Goal: Transaction & Acquisition: Download file/media

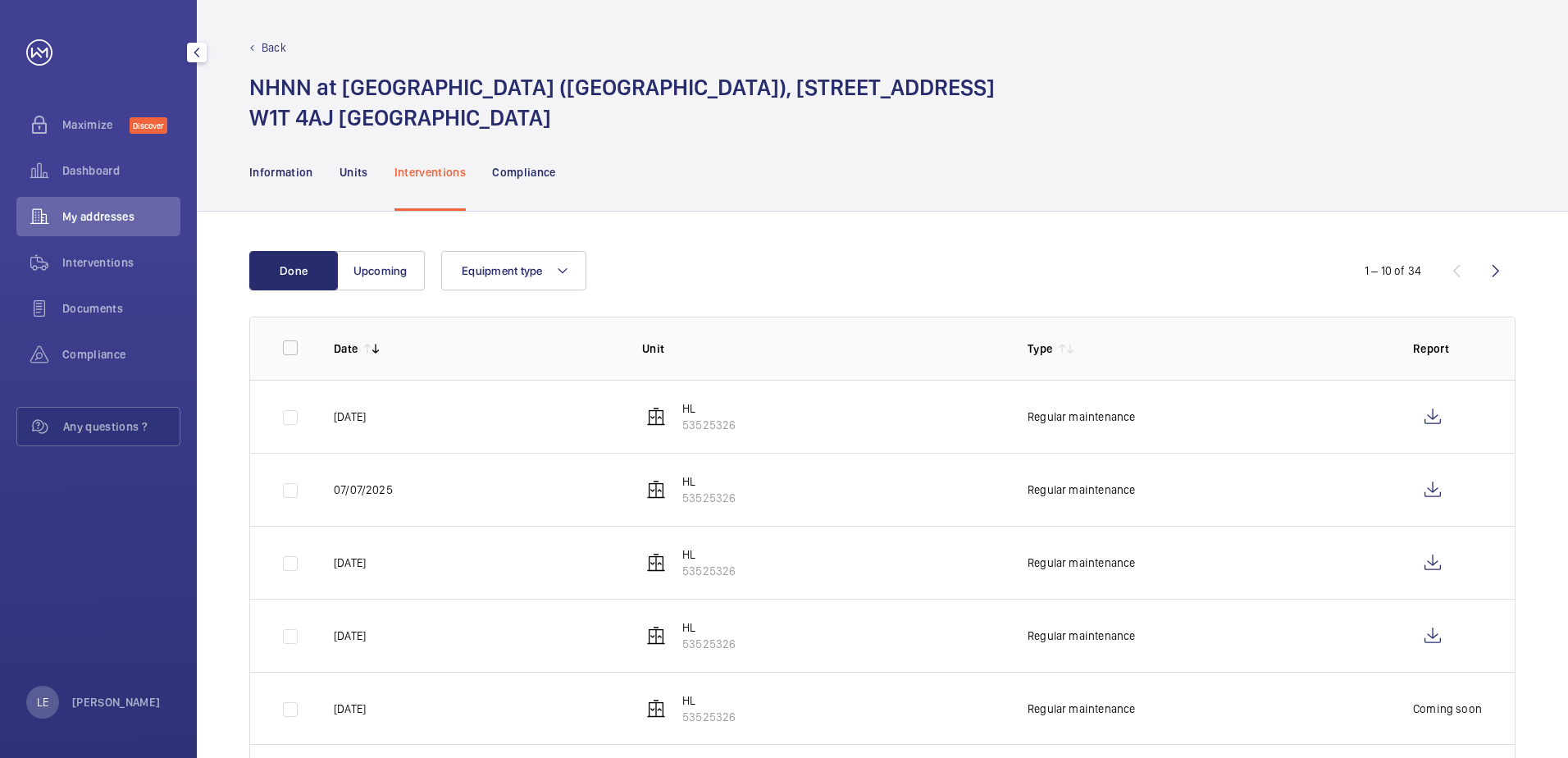
click at [101, 217] on span "My addresses" at bounding box center [121, 216] width 118 height 16
click at [100, 263] on span "Interventions" at bounding box center [121, 262] width 118 height 16
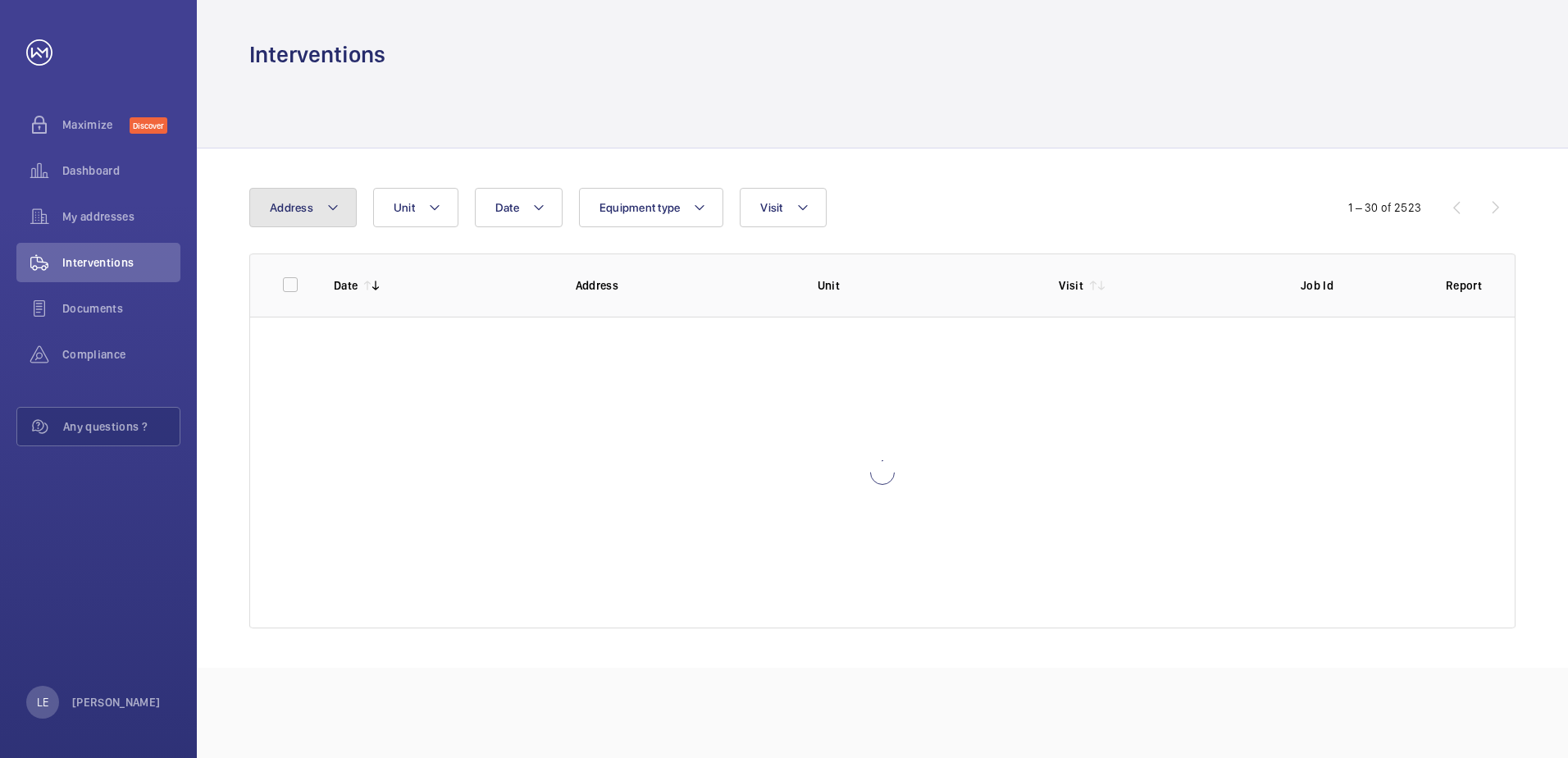
click at [286, 208] on span "Address" at bounding box center [292, 207] width 44 height 13
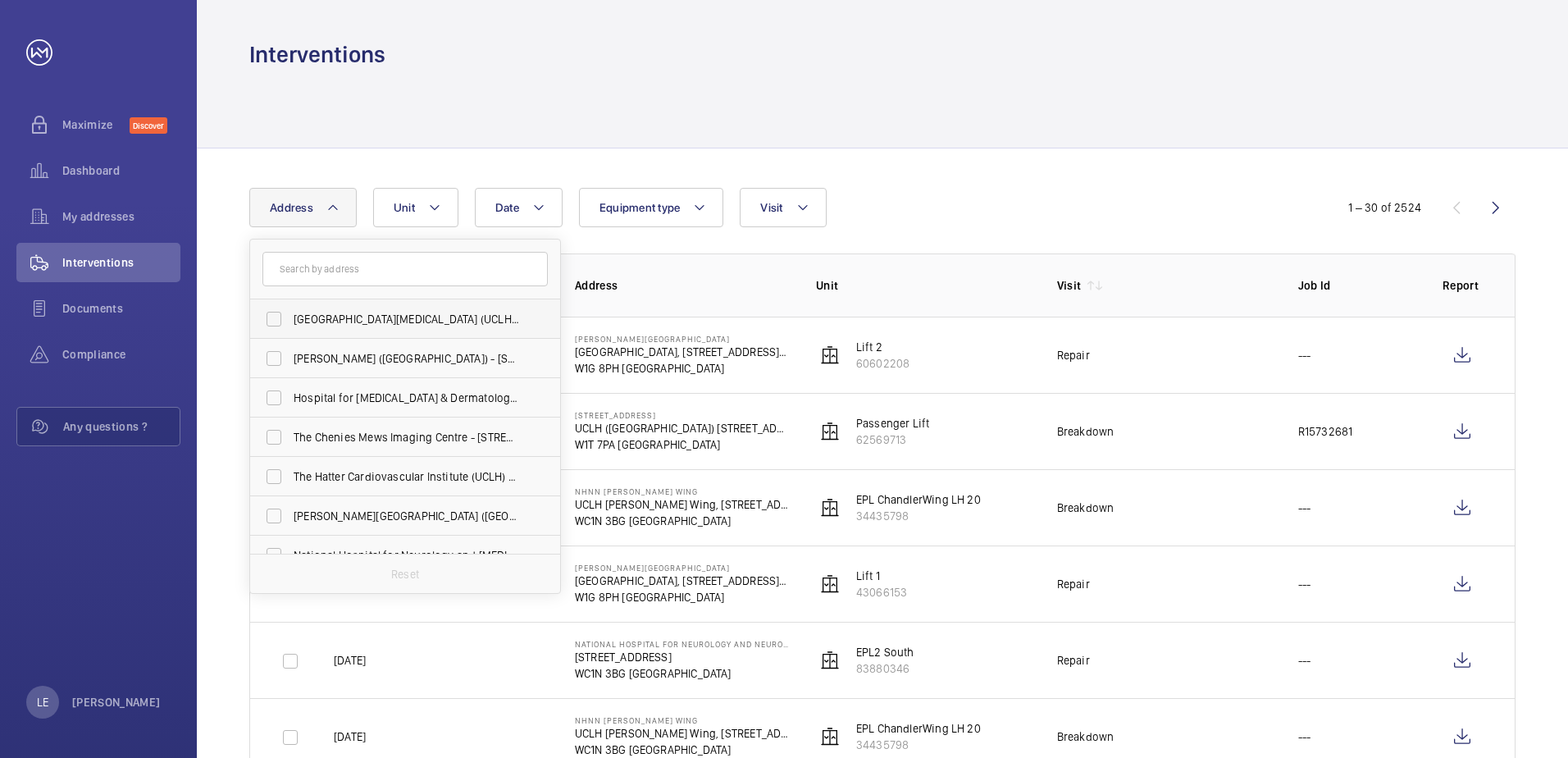
click at [393, 319] on span "[GEOGRAPHIC_DATA][MEDICAL_DATA] (UCLH) - [PERSON_NAME][GEOGRAPHIC_DATA]" at bounding box center [406, 319] width 226 height 16
click at [291, 319] on input "[GEOGRAPHIC_DATA][MEDICAL_DATA] (UCLH) - [PERSON_NAME][GEOGRAPHIC_DATA]" at bounding box center [274, 319] width 33 height 33
checkbox input "true"
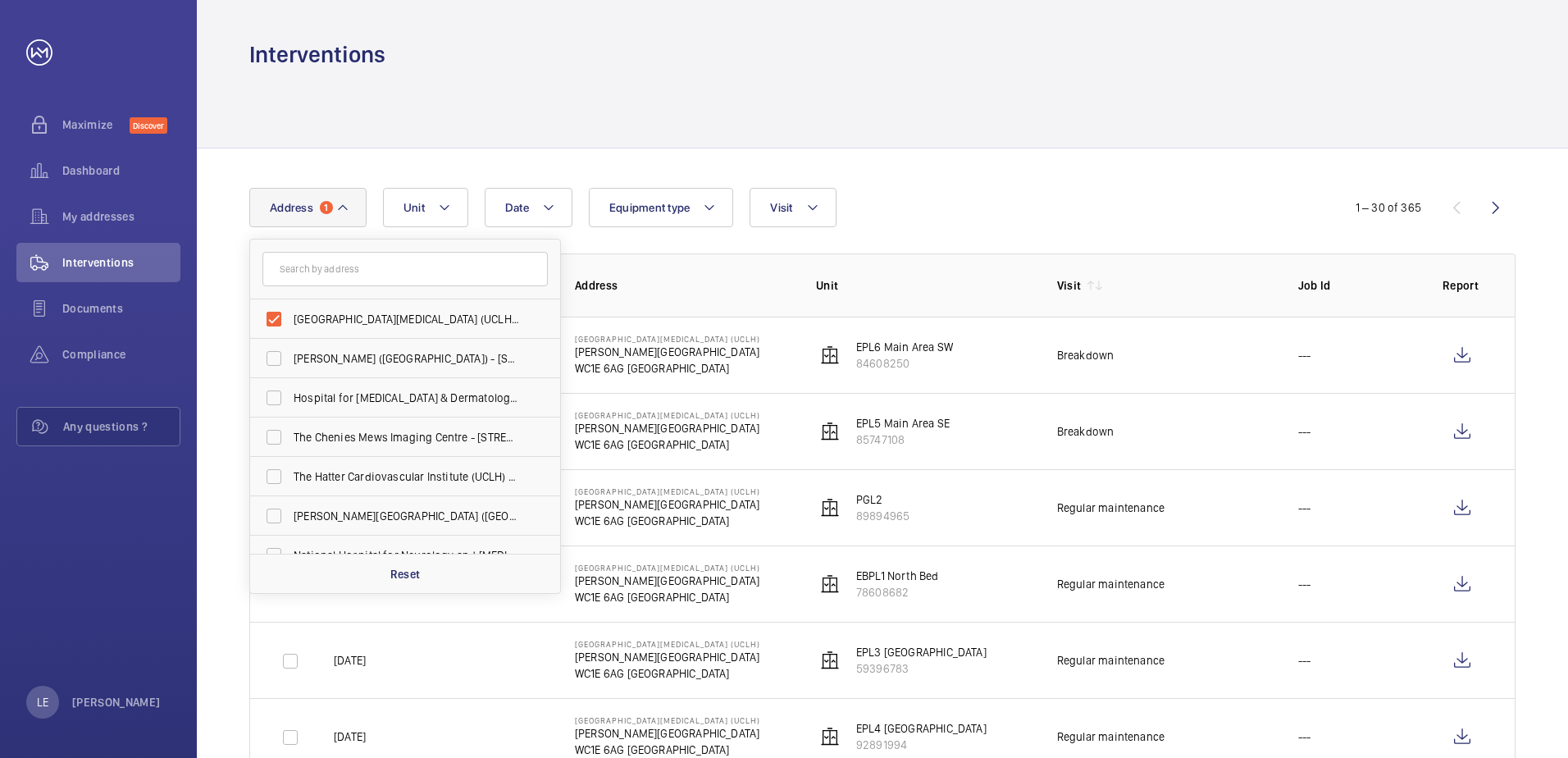
click at [1119, 216] on div "Date Address 1 [GEOGRAPHIC_DATA][MEDICAL_DATA] ([GEOGRAPHIC_DATA]) - [PERSON_NA…" at bounding box center [784, 208] width 1069 height 40
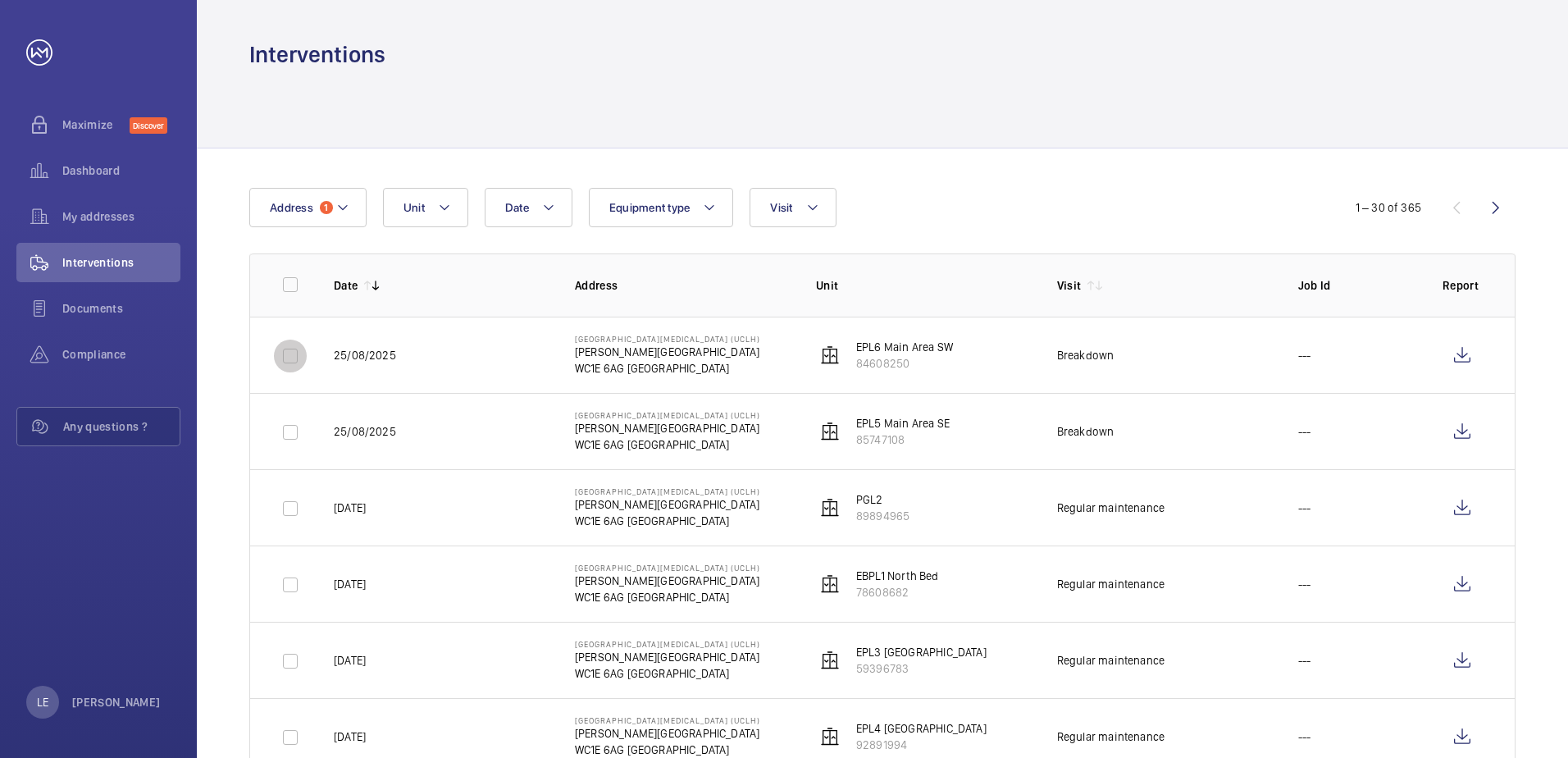
click at [305, 361] on input "checkbox" at bounding box center [290, 356] width 33 height 33
checkbox input "true"
click at [291, 438] on input "checkbox" at bounding box center [290, 432] width 33 height 33
click at [291, 423] on input "checkbox" at bounding box center [290, 432] width 33 height 33
checkbox input "false"
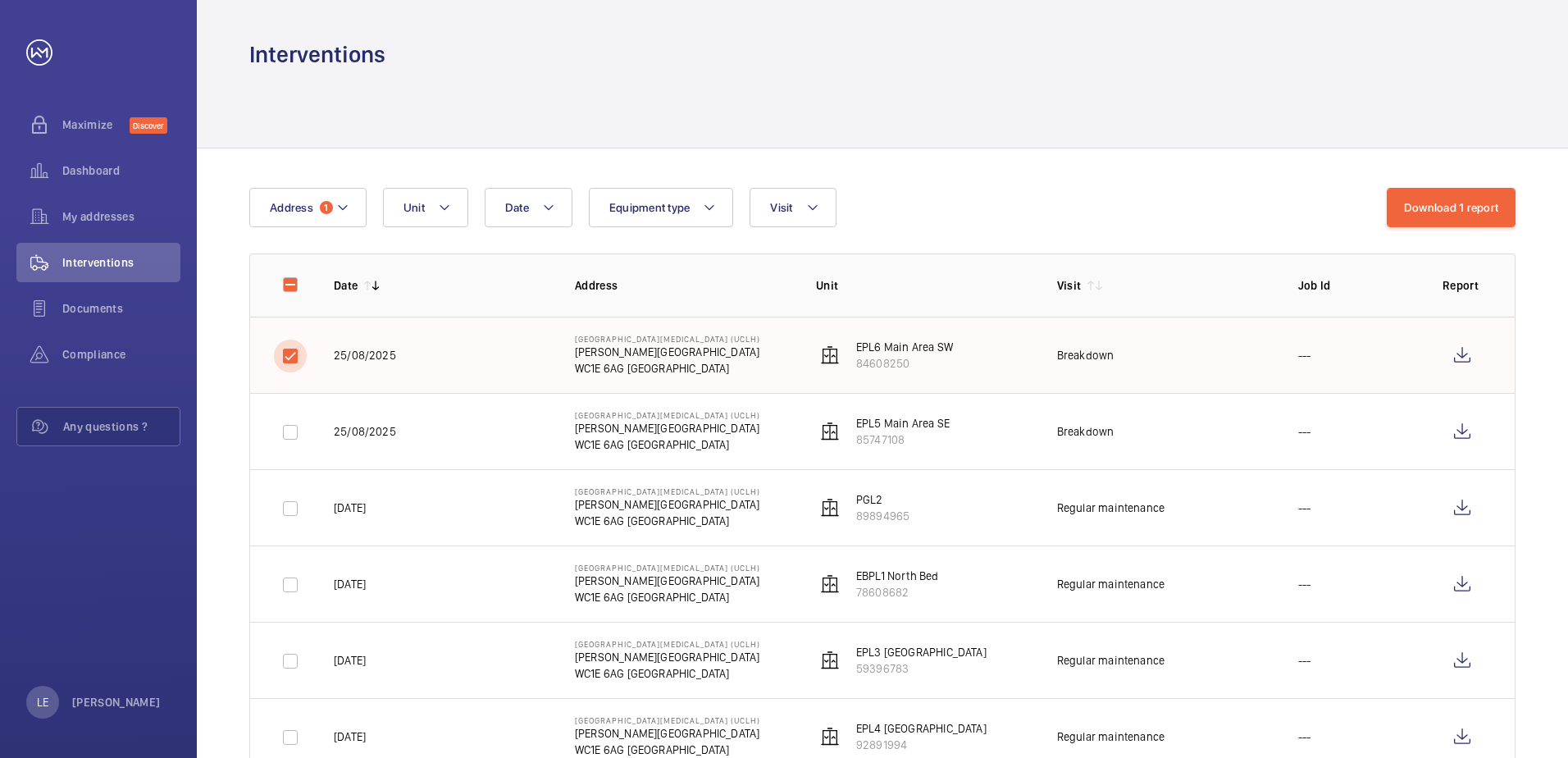
click at [290, 357] on input "checkbox" at bounding box center [290, 356] width 33 height 33
checkbox input "false"
click at [289, 518] on input "checkbox" at bounding box center [290, 508] width 33 height 33
checkbox input "true"
click at [284, 584] on input "checkbox" at bounding box center [290, 585] width 33 height 33
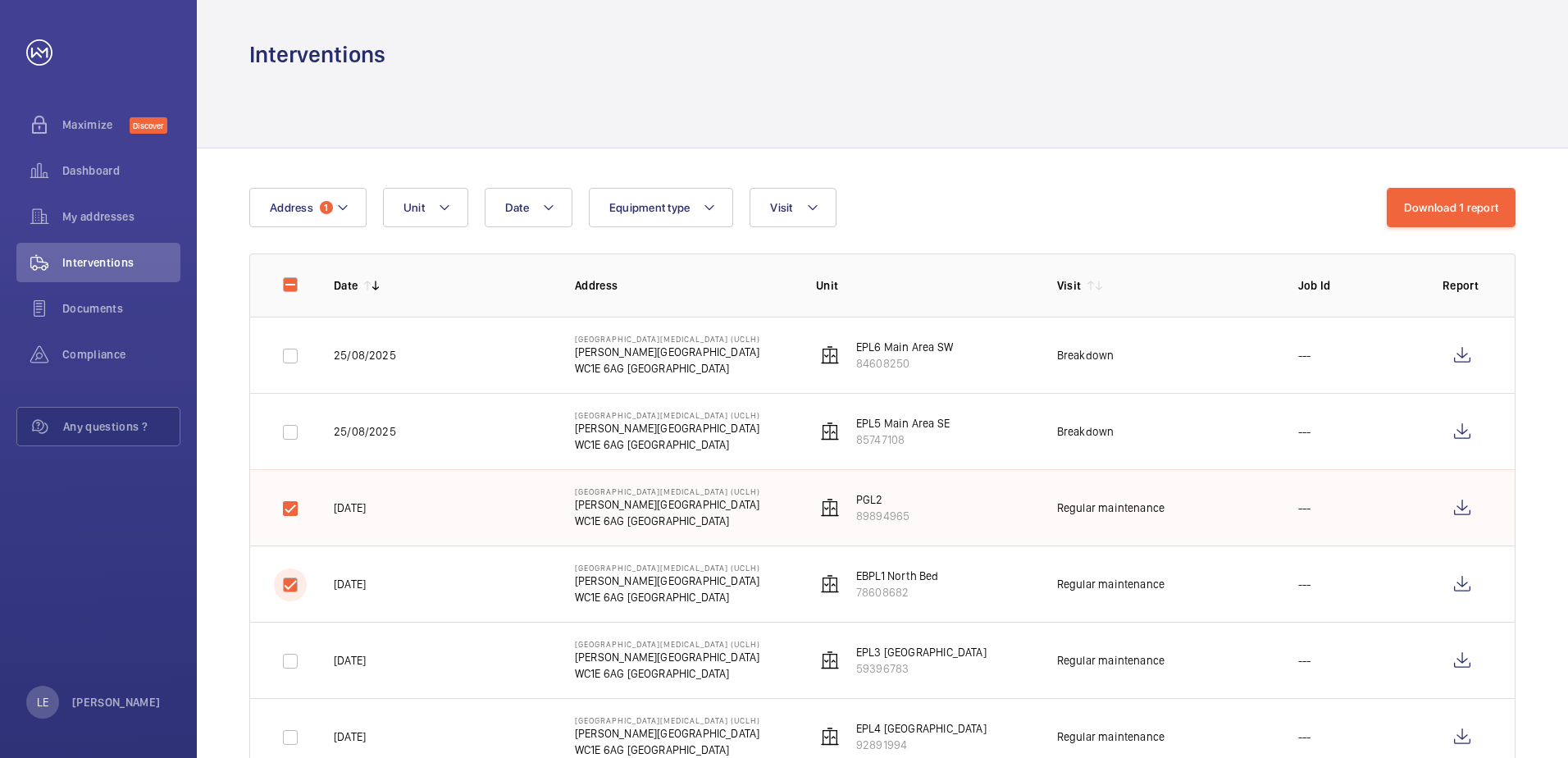
checkbox input "true"
click at [294, 655] on input "checkbox" at bounding box center [290, 660] width 33 height 33
checkbox input "true"
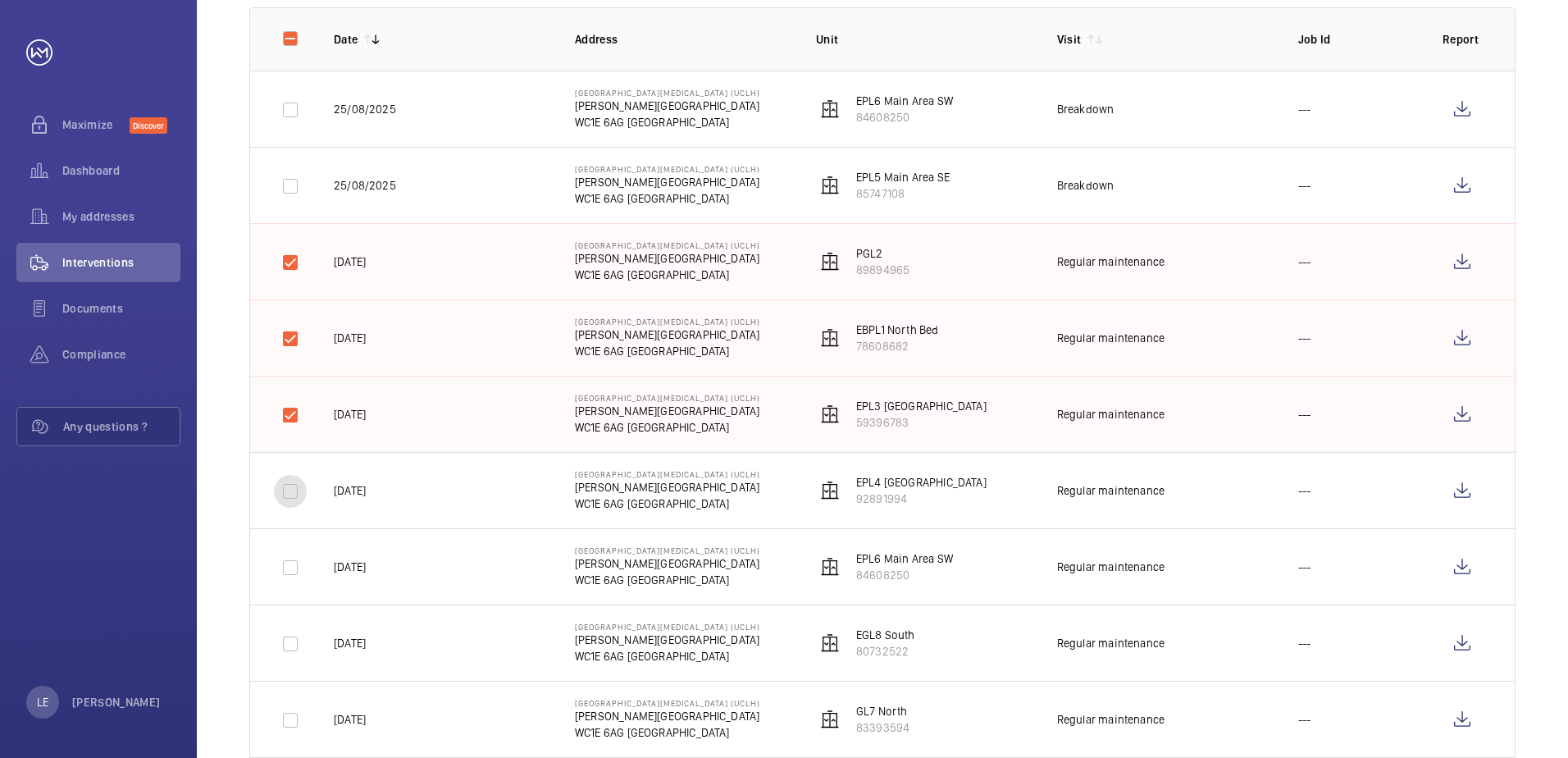
click at [292, 501] on input "checkbox" at bounding box center [290, 491] width 33 height 33
checkbox input "true"
click at [287, 577] on input "checkbox" at bounding box center [290, 568] width 33 height 33
checkbox input "true"
click at [291, 649] on input "checkbox" at bounding box center [290, 643] width 33 height 33
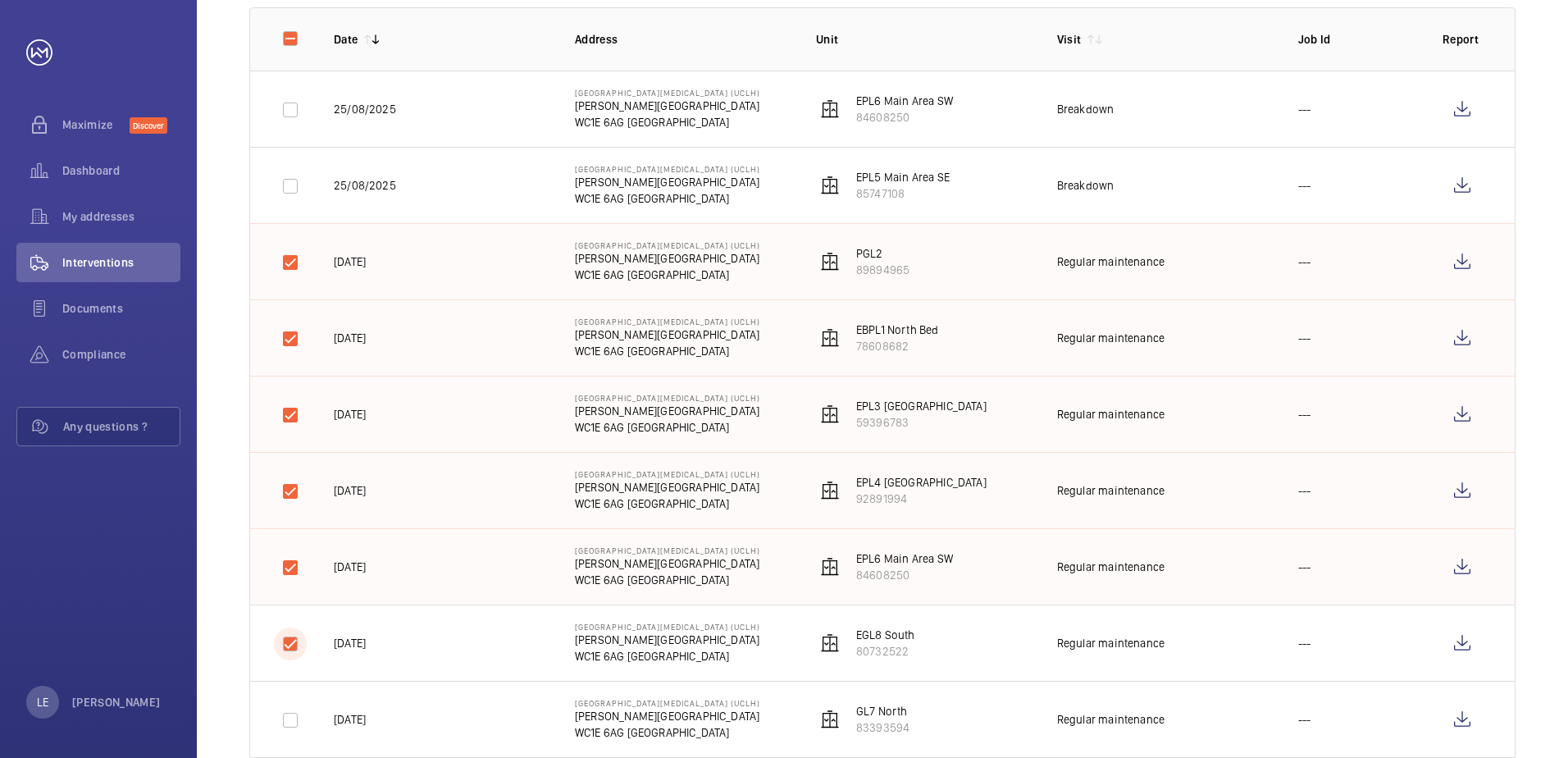
checkbox input "true"
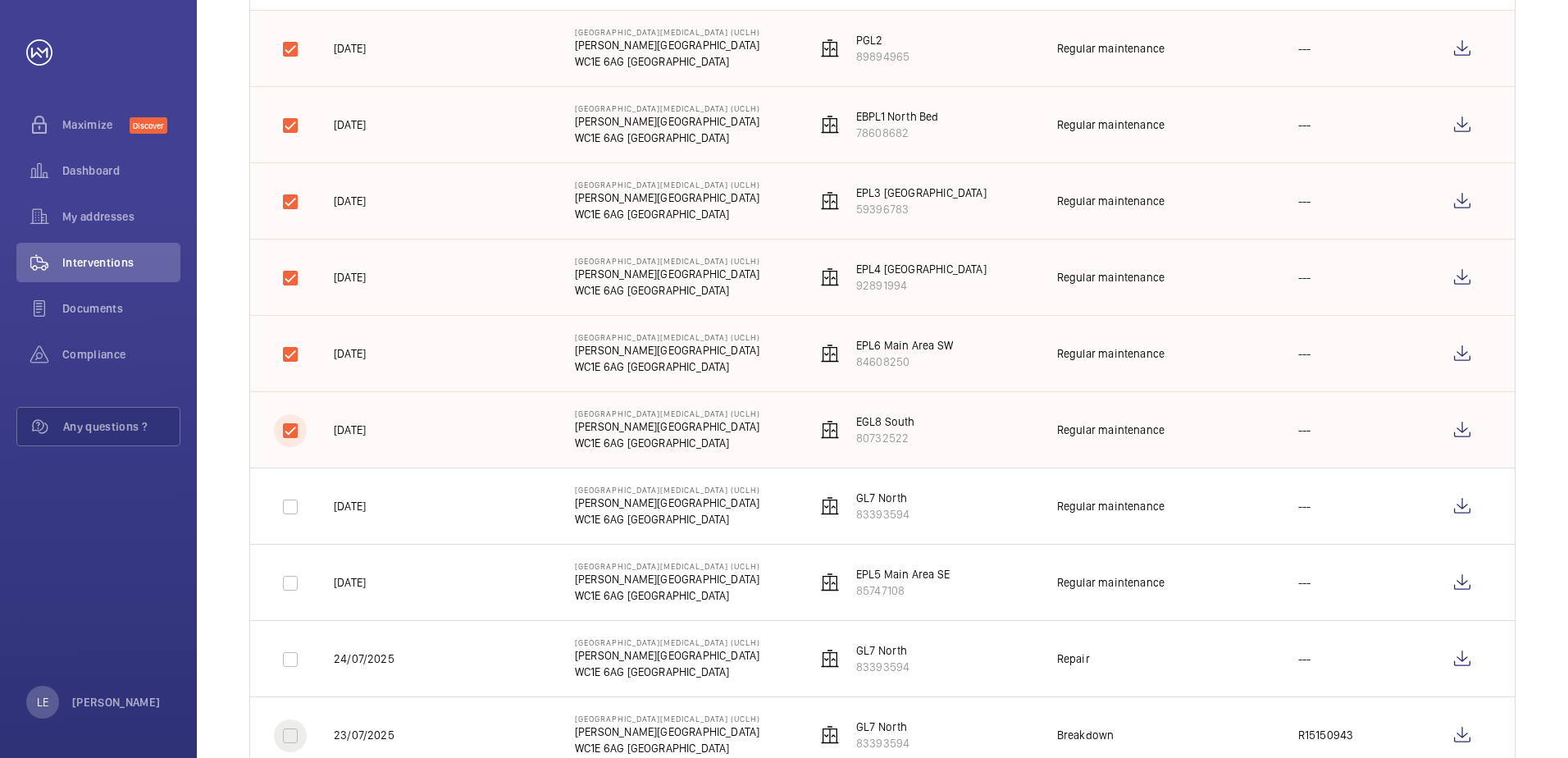
scroll to position [575, 0]
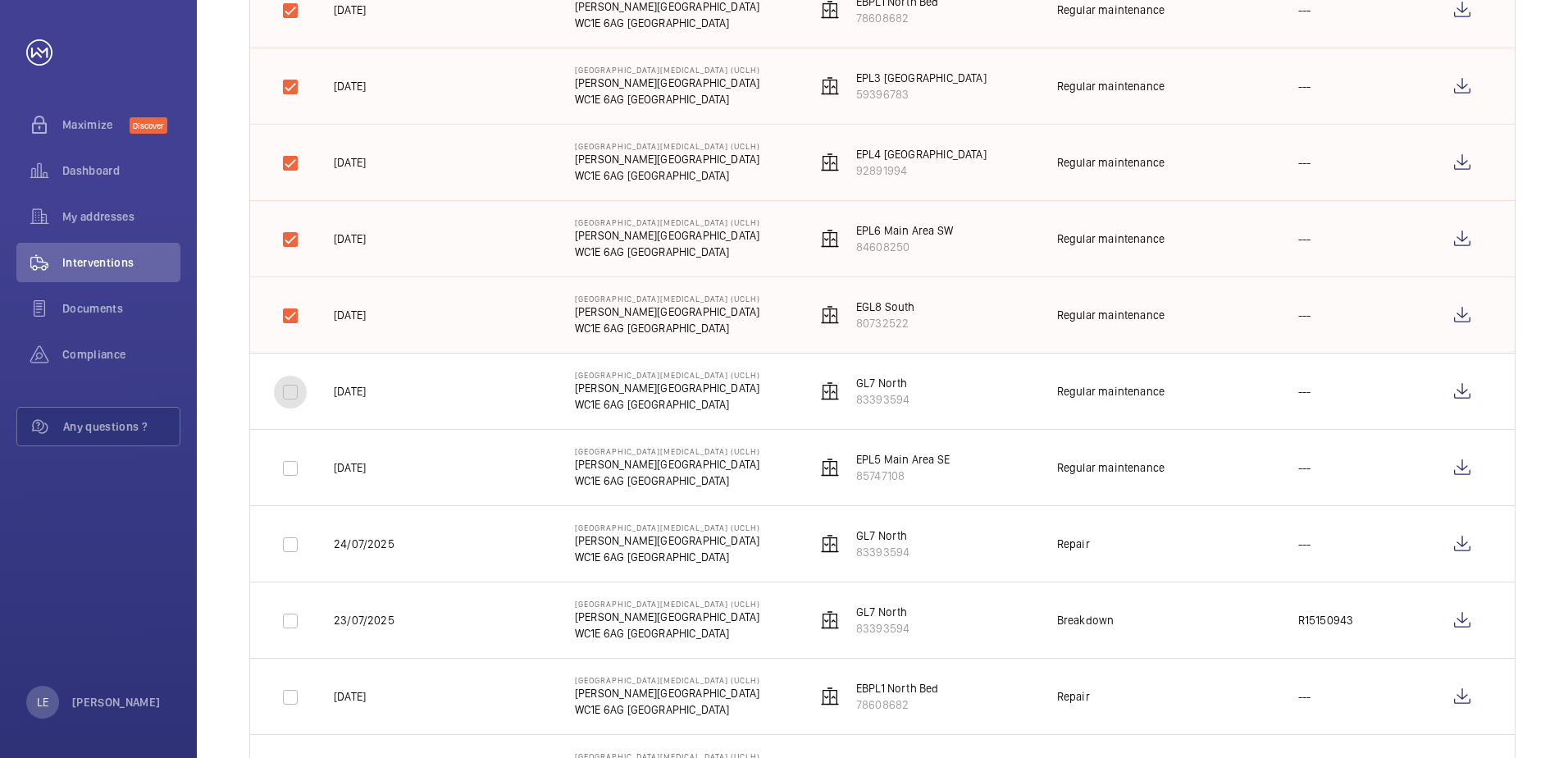
click at [295, 383] on input "checkbox" at bounding box center [290, 391] width 33 height 33
checkbox input "true"
click at [295, 467] on input "checkbox" at bounding box center [290, 468] width 33 height 33
checkbox input "true"
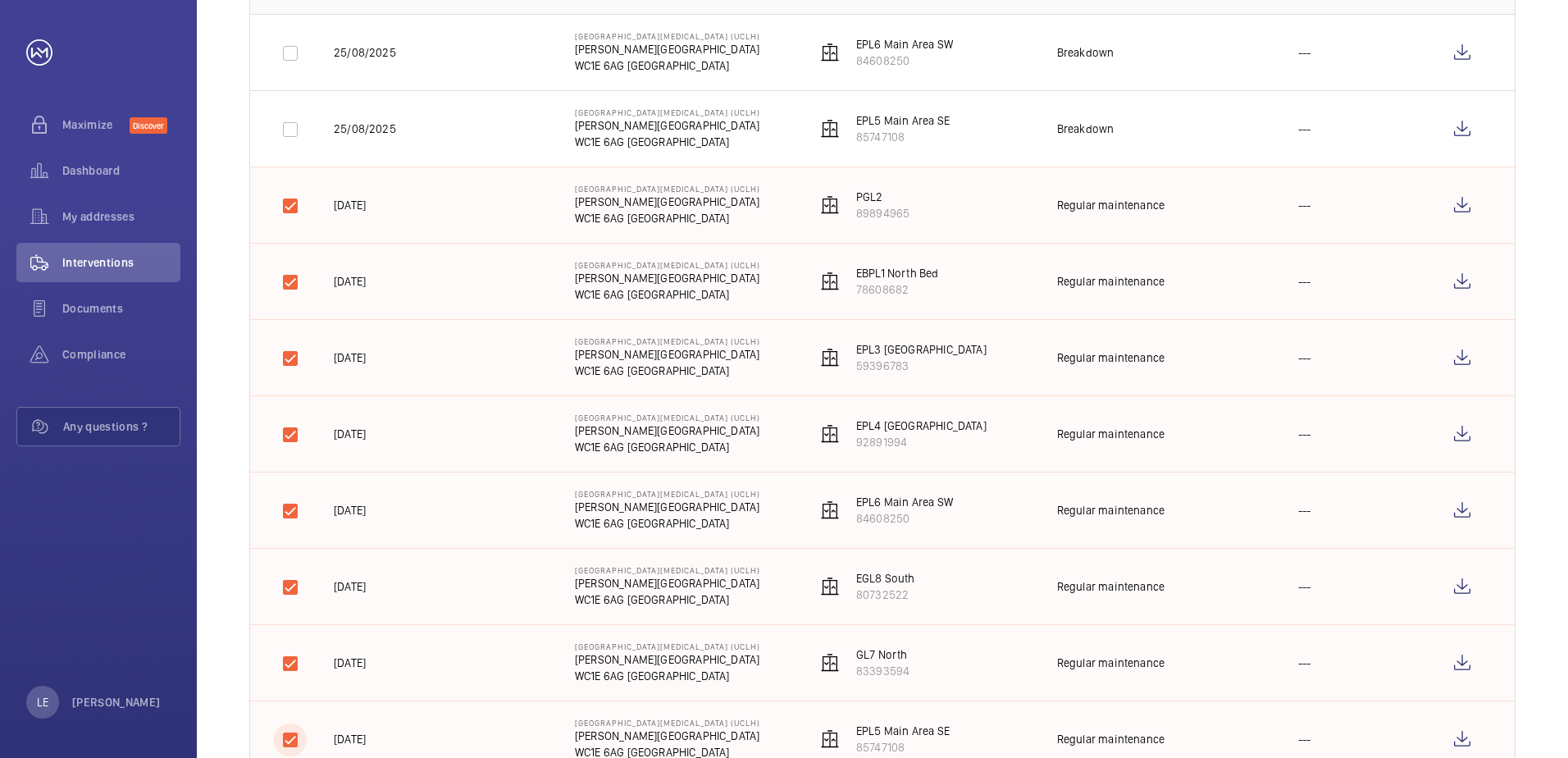
scroll to position [82, 0]
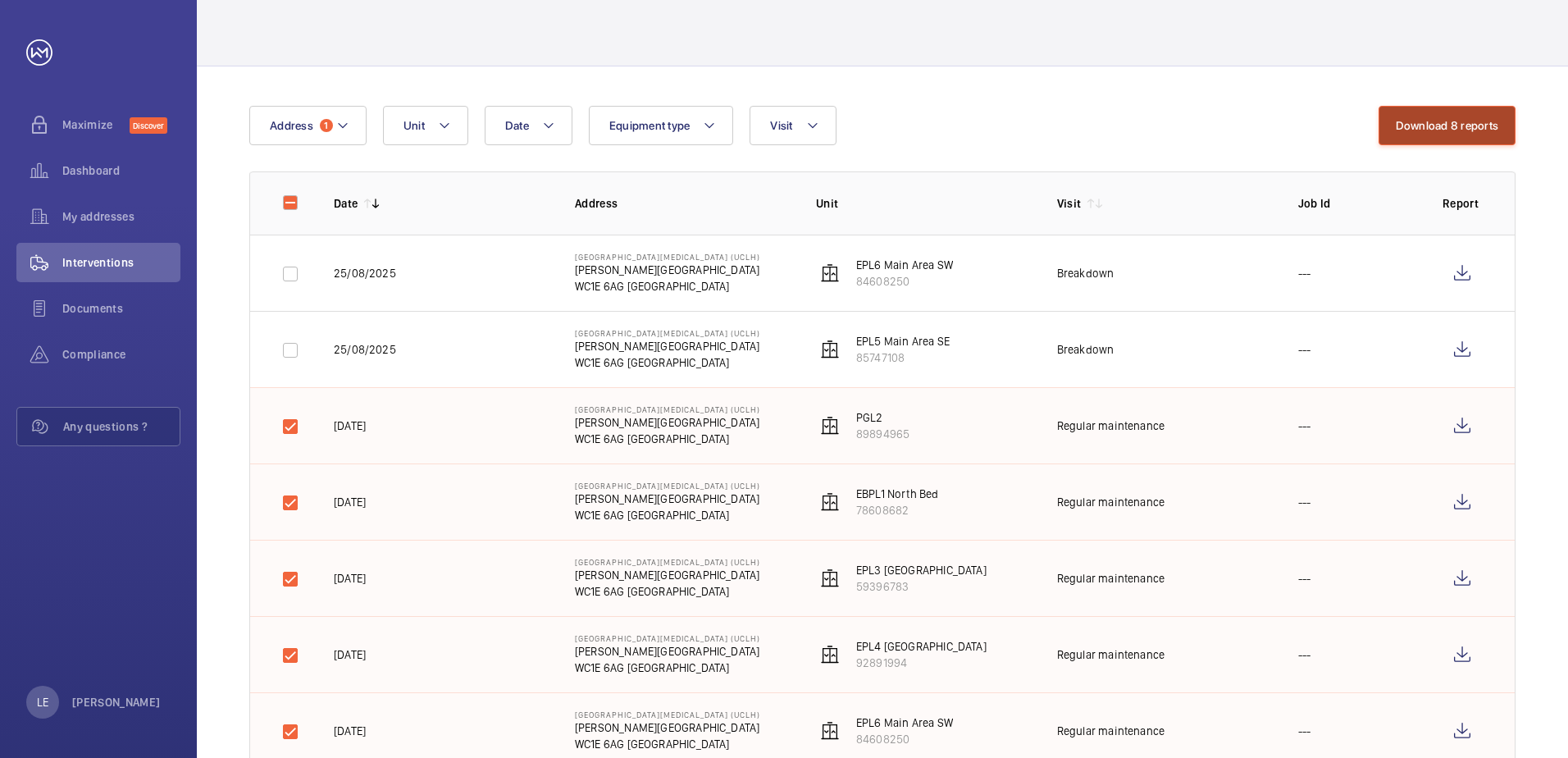
click at [1471, 135] on button "Download 8 reports" at bounding box center [1448, 126] width 137 height 40
